Goal: Task Accomplishment & Management: Complete application form

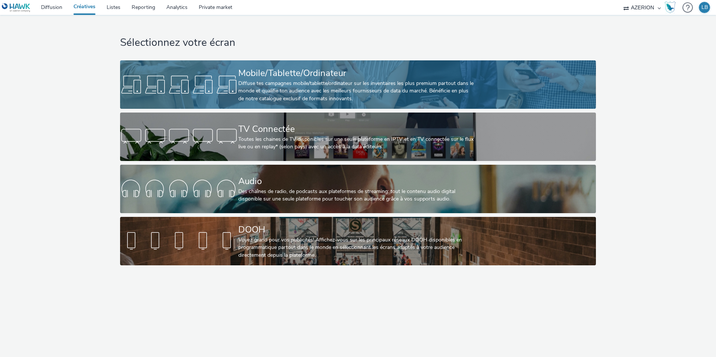
click at [265, 91] on div "Diffuse tes campagnes mobile/tablette/ordinateur sur les inventaires les plus p…" at bounding box center [356, 91] width 237 height 23
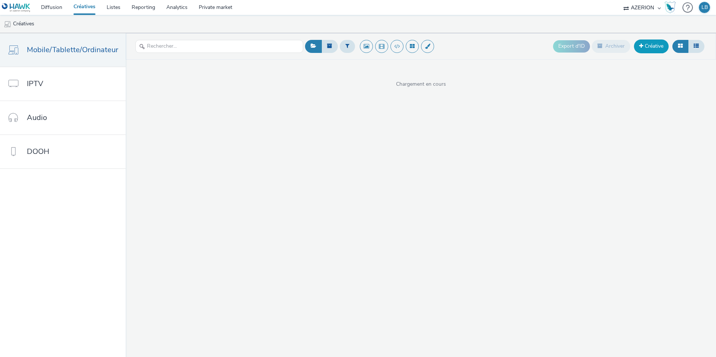
click at [657, 47] on link "Créative" at bounding box center [651, 46] width 35 height 13
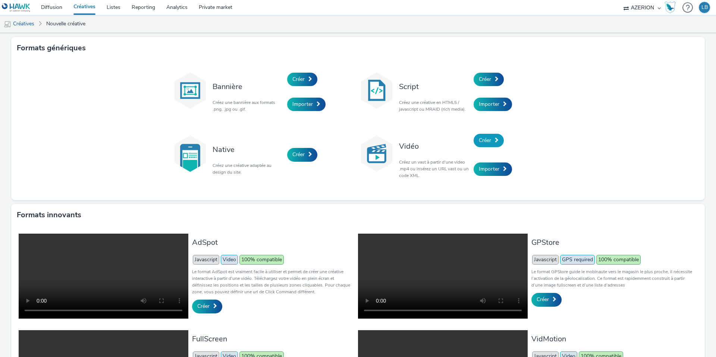
click at [497, 140] on span at bounding box center [497, 140] width 4 height 5
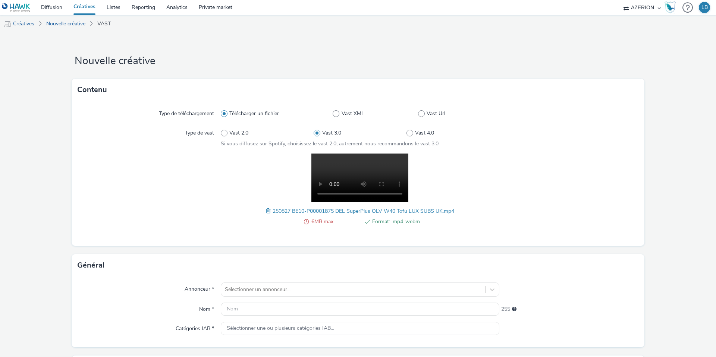
click at [269, 209] on span at bounding box center [269, 211] width 7 height 8
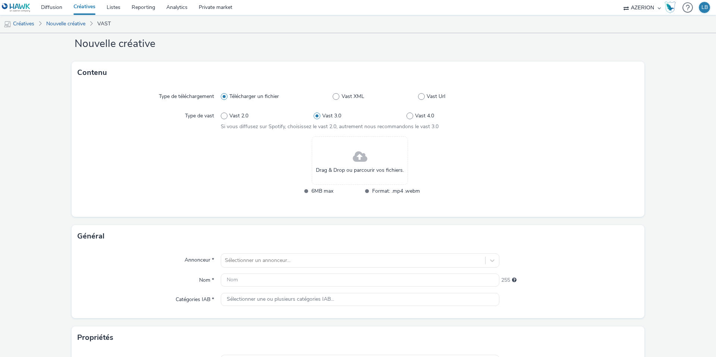
scroll to position [25, 0]
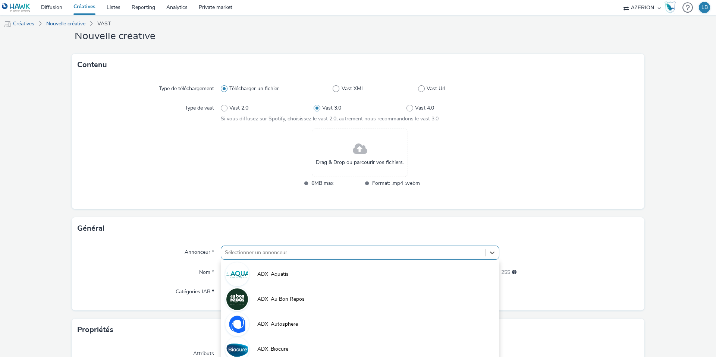
click at [263, 251] on div "option ADX_Au Bon Repos focused, 2 of 10. 10 results available. Use Up and Down…" at bounding box center [360, 253] width 279 height 14
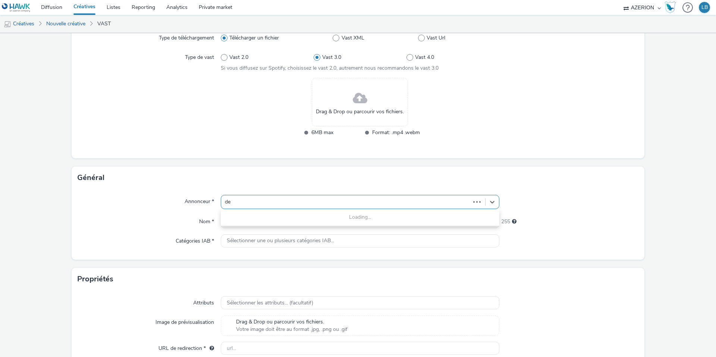
type input "del"
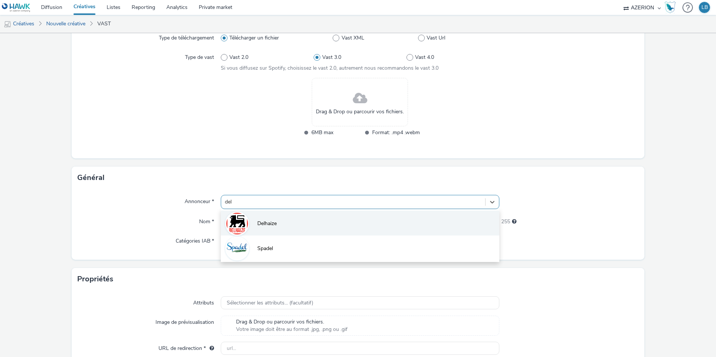
click at [280, 231] on li "Delhaize" at bounding box center [360, 223] width 279 height 25
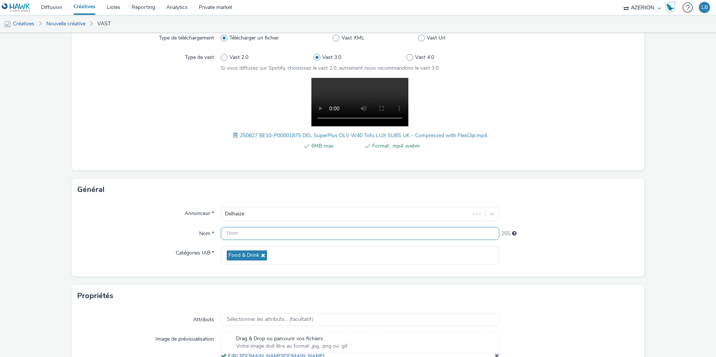
click at [242, 231] on input "text" at bounding box center [360, 233] width 279 height 13
type input "V"
click at [300, 232] on input "BE_IPlux_Delhaize_OLVS40_Innstream_Oct25" at bounding box center [360, 233] width 279 height 13
type input "BE_IPlux_Delhaize_OLVS40_Instream_Oct25"
click at [129, 230] on div "Nom *" at bounding box center [149, 233] width 143 height 13
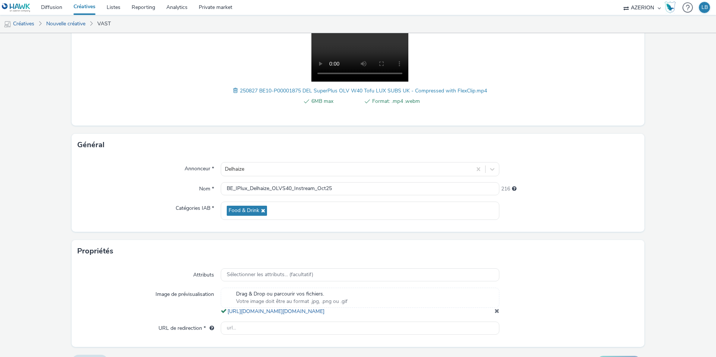
scroll to position [145, 0]
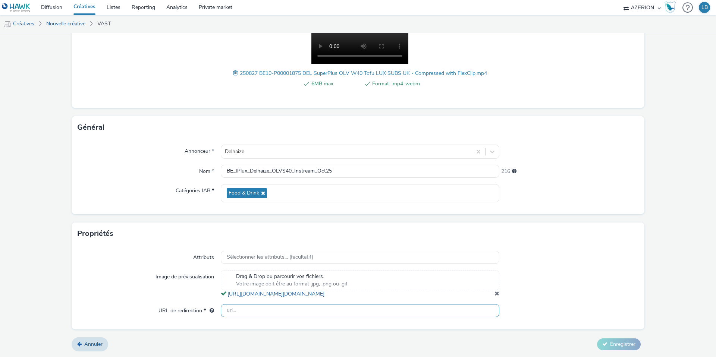
click at [251, 307] on input "text" at bounding box center [360, 310] width 279 height 13
paste input "[URL][DOMAIN_NAME]"
drag, startPoint x: 297, startPoint y: 309, endPoint x: 179, endPoint y: 309, distance: 118.3
click at [179, 309] on div "URL de redirection * [URL][DOMAIN_NAME]" at bounding box center [358, 310] width 561 height 13
paste input "/fr/superplus"
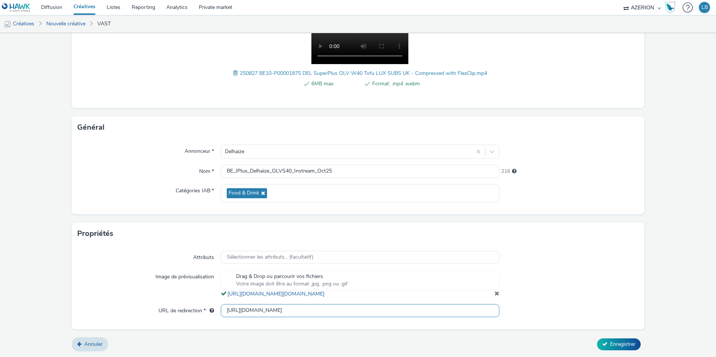
type input "[URL][DOMAIN_NAME]"
click at [134, 282] on div "Image de prévisualisation" at bounding box center [149, 284] width 143 height 28
click at [605, 342] on icon at bounding box center [604, 344] width 5 height 5
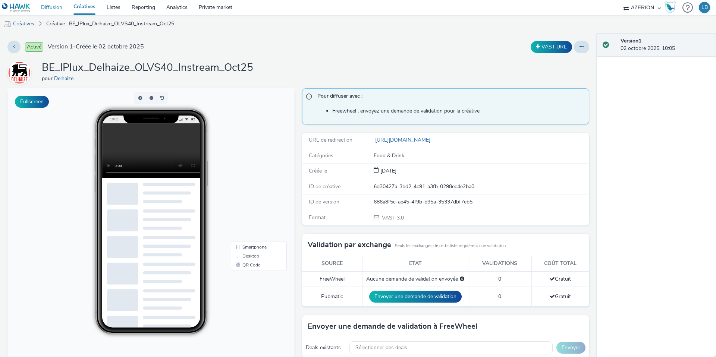
click at [52, 5] on link "Diffusion" at bounding box center [51, 7] width 32 height 15
